Goal: Transaction & Acquisition: Purchase product/service

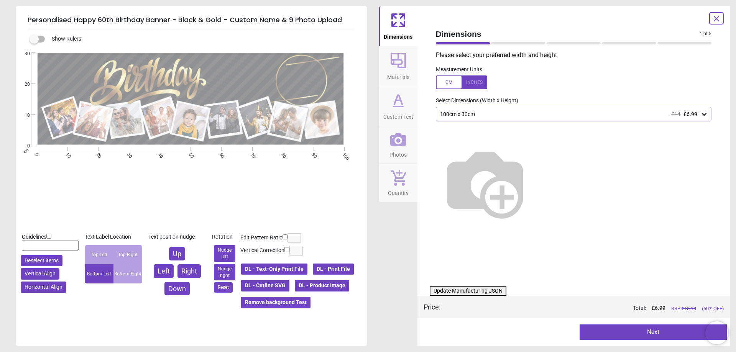
type textarea "******"
type textarea "**"
type textarea "*****"
